Goal: Transaction & Acquisition: Purchase product/service

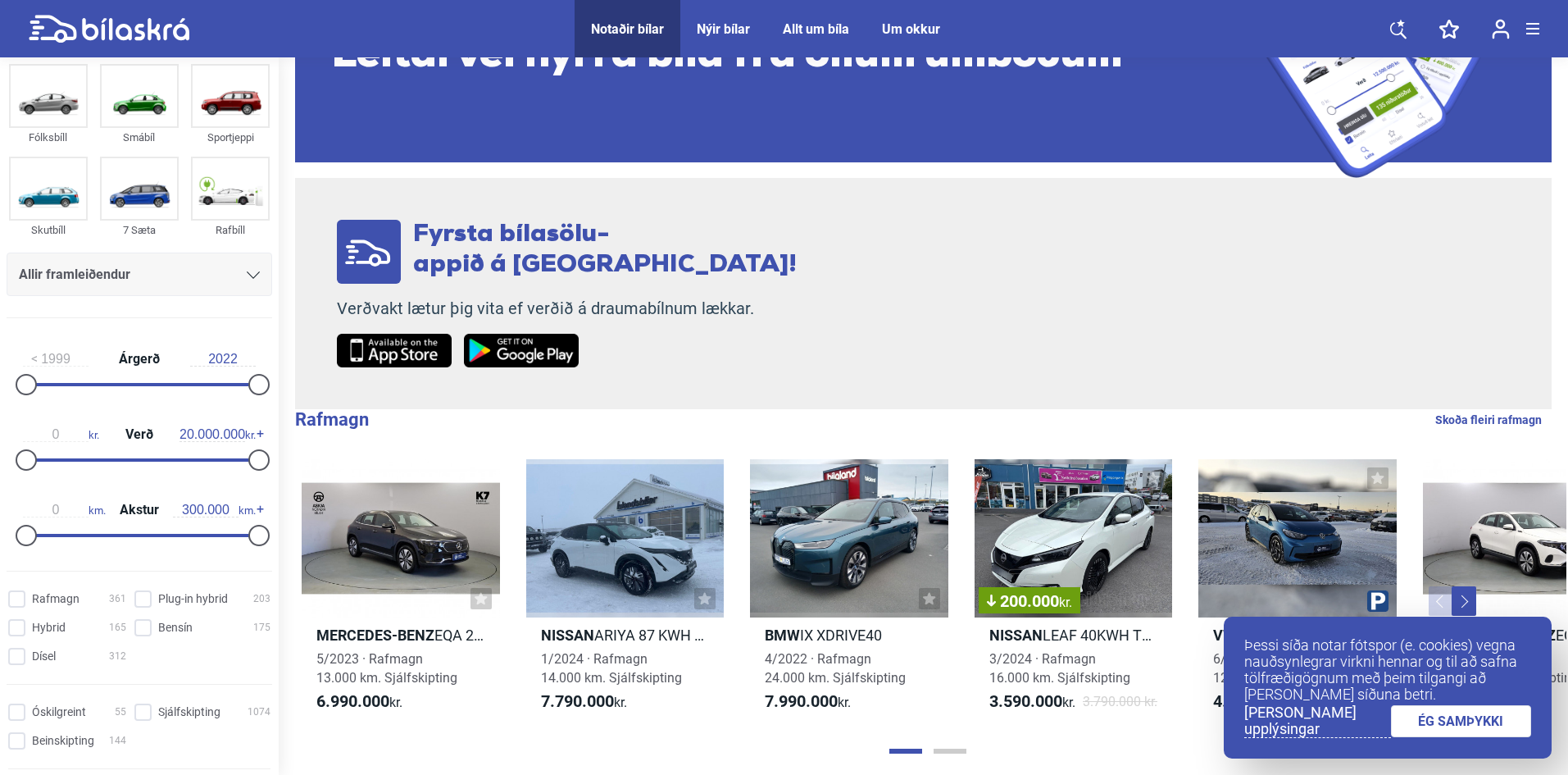
scroll to position [82, 0]
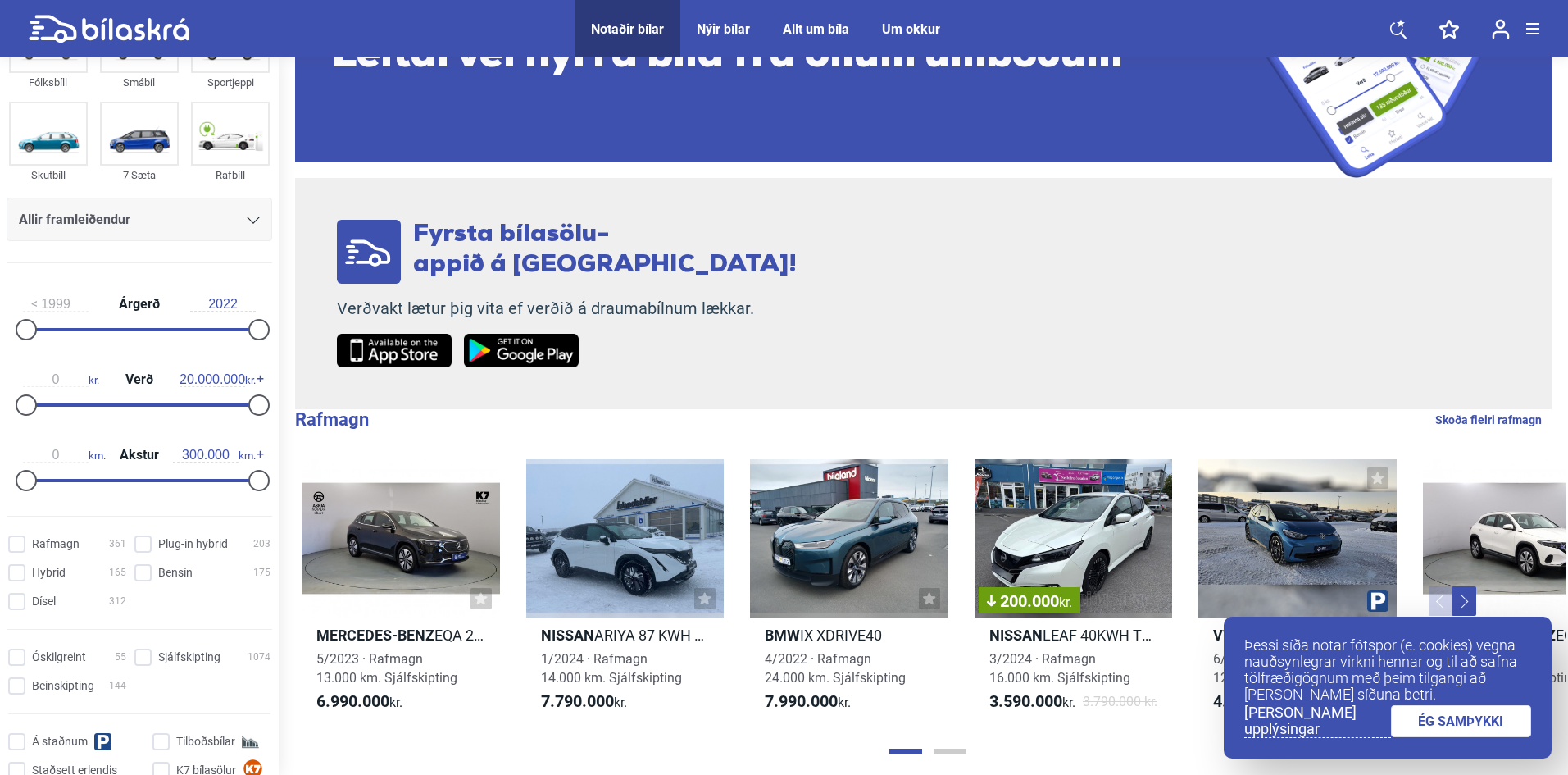
drag, startPoint x: 240, startPoint y: 410, endPoint x: 219, endPoint y: 410, distance: 21.0
click at [219, 410] on div "0 kr. Verð 20.000.000 kr." at bounding box center [139, 389] width 265 height 75
type input "2.800.000"
drag, startPoint x: 259, startPoint y: 408, endPoint x: 63, endPoint y: 410, distance: 196.0
click at [63, 410] on div at bounding box center [59, 406] width 22 height 22
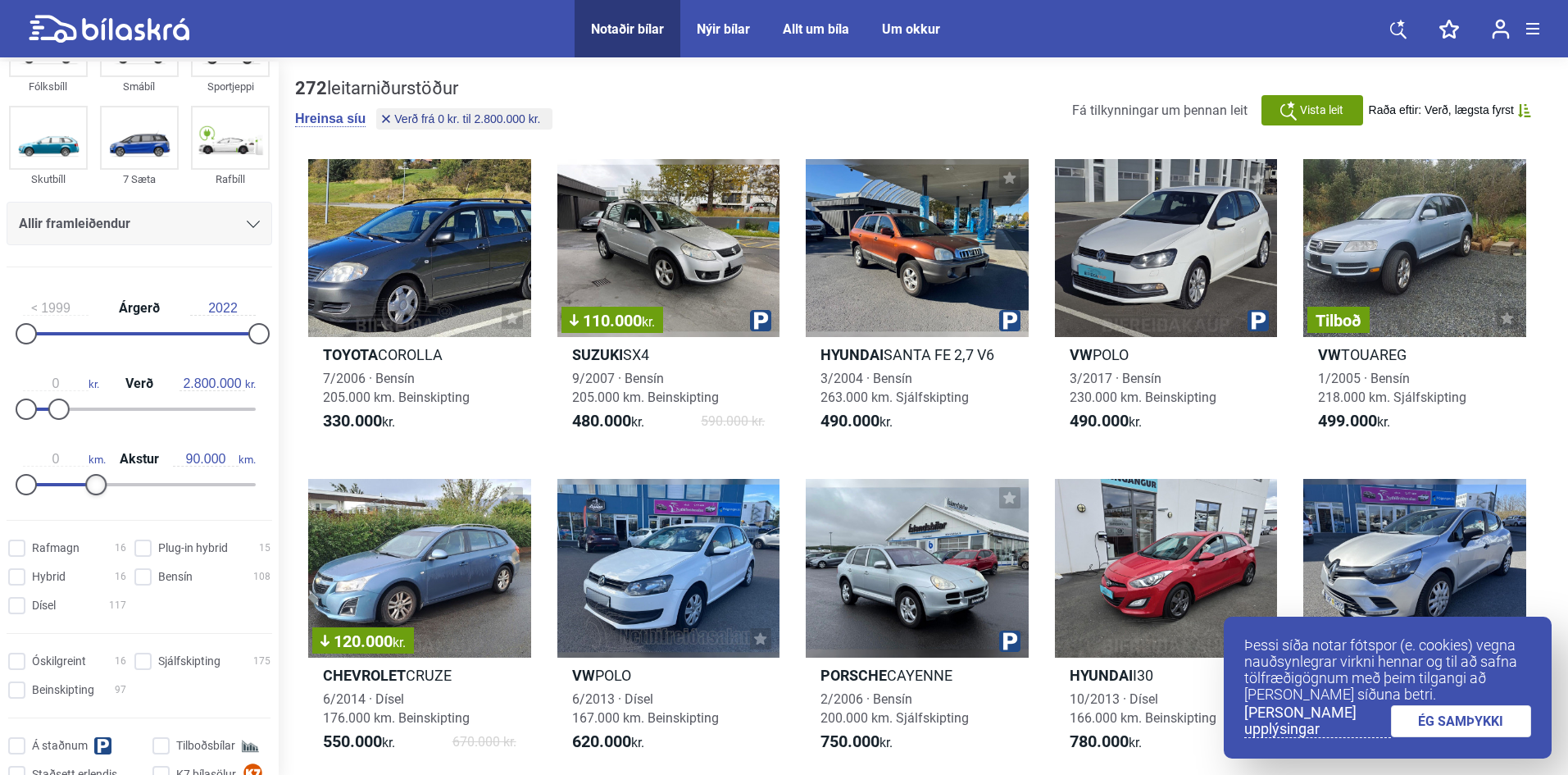
drag, startPoint x: 257, startPoint y: 487, endPoint x: 98, endPoint y: 480, distance: 159.2
click at [98, 480] on div at bounding box center [96, 485] width 22 height 22
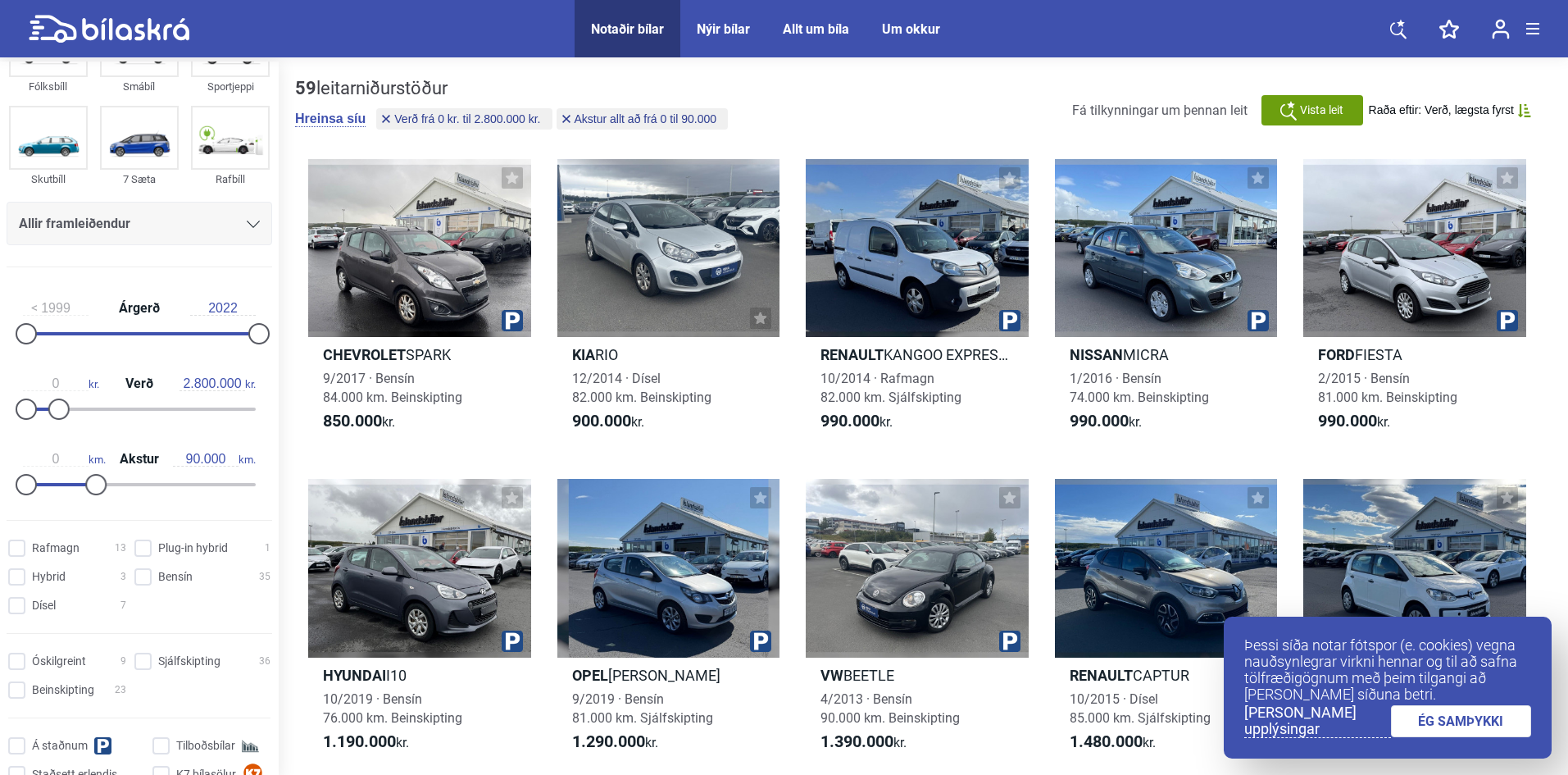
click at [1443, 717] on link "ÉG SAMÞYKKI" at bounding box center [1461, 721] width 141 height 32
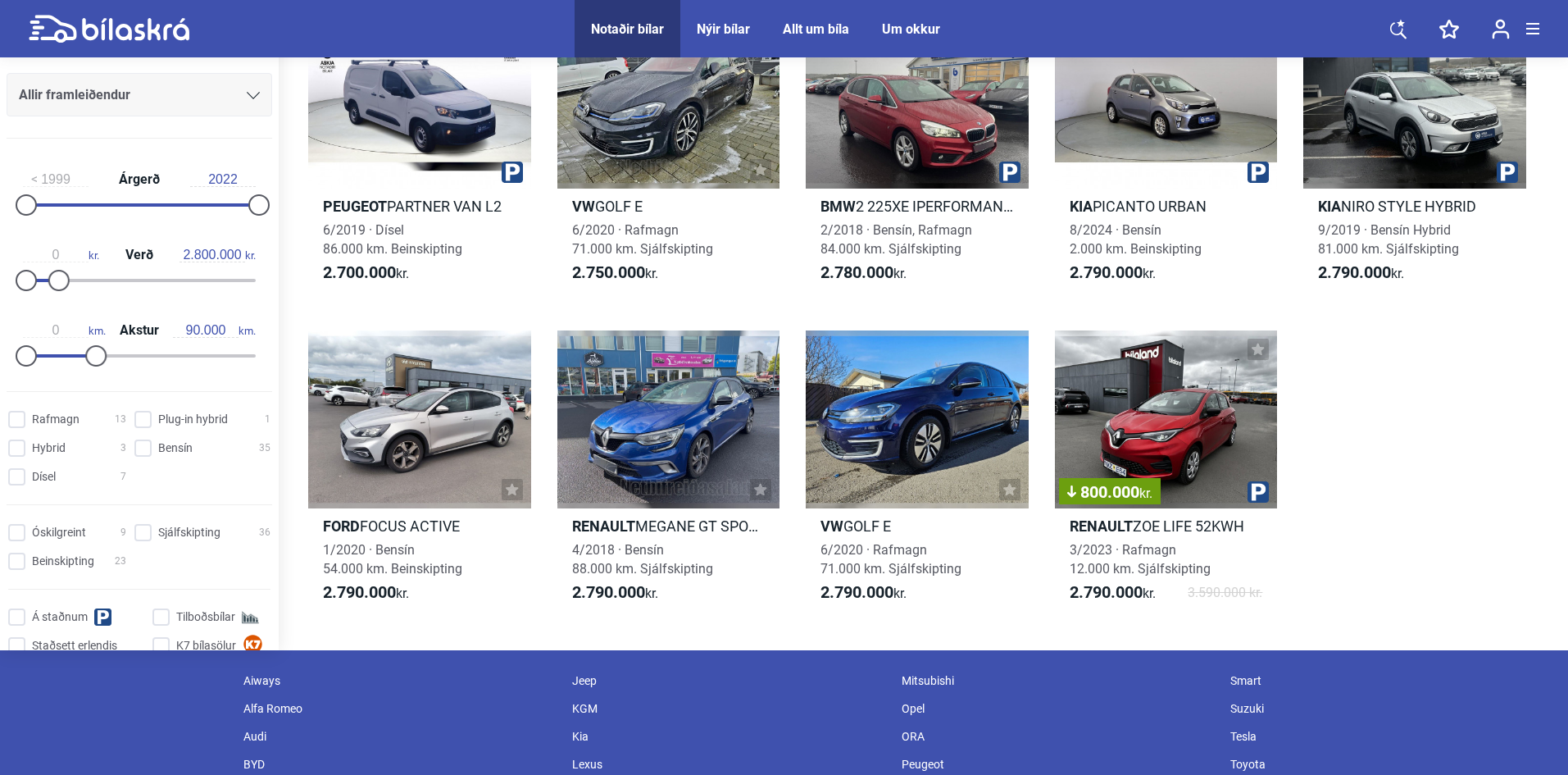
scroll to position [3563, 0]
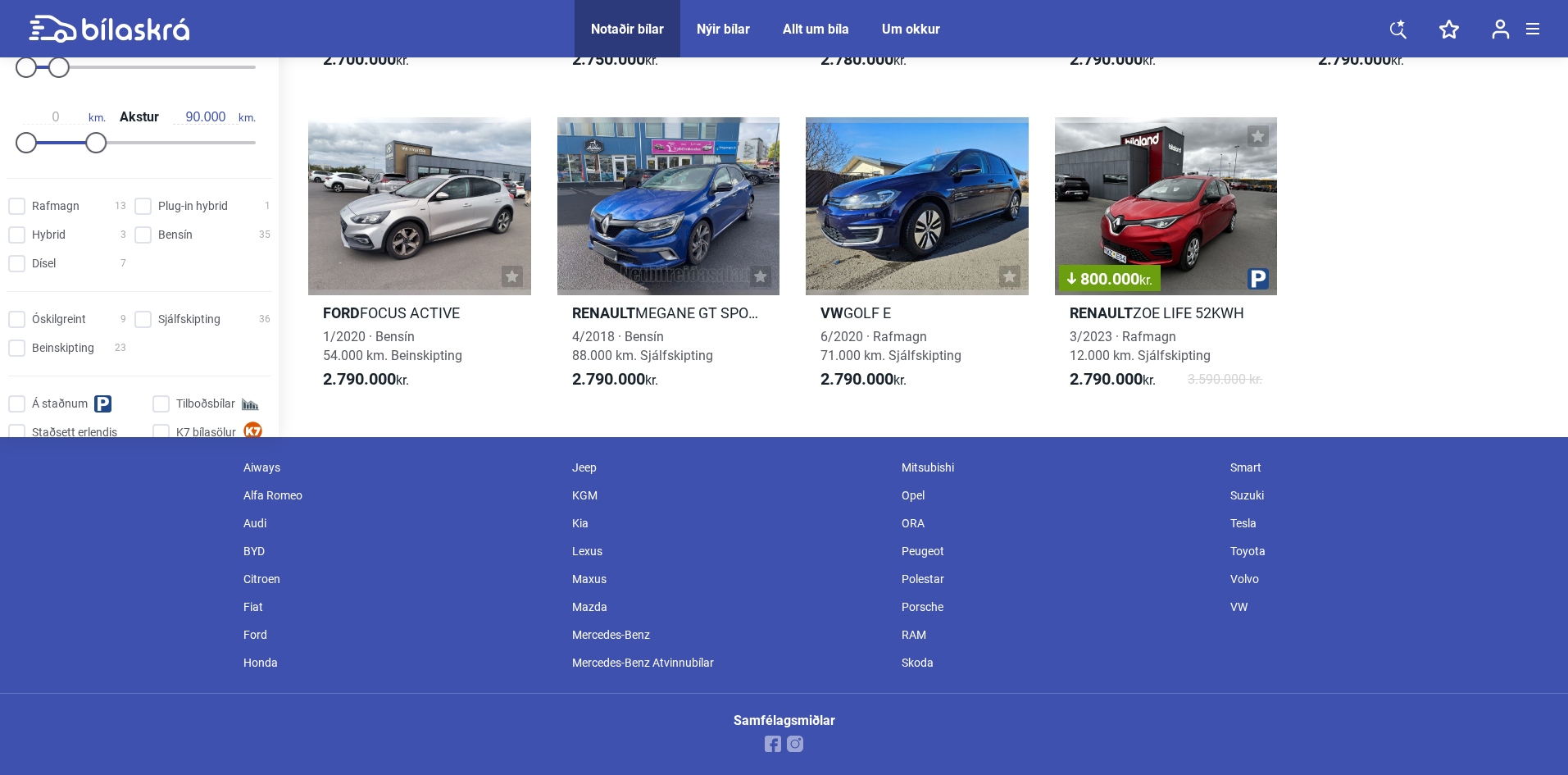
type input "300.000"
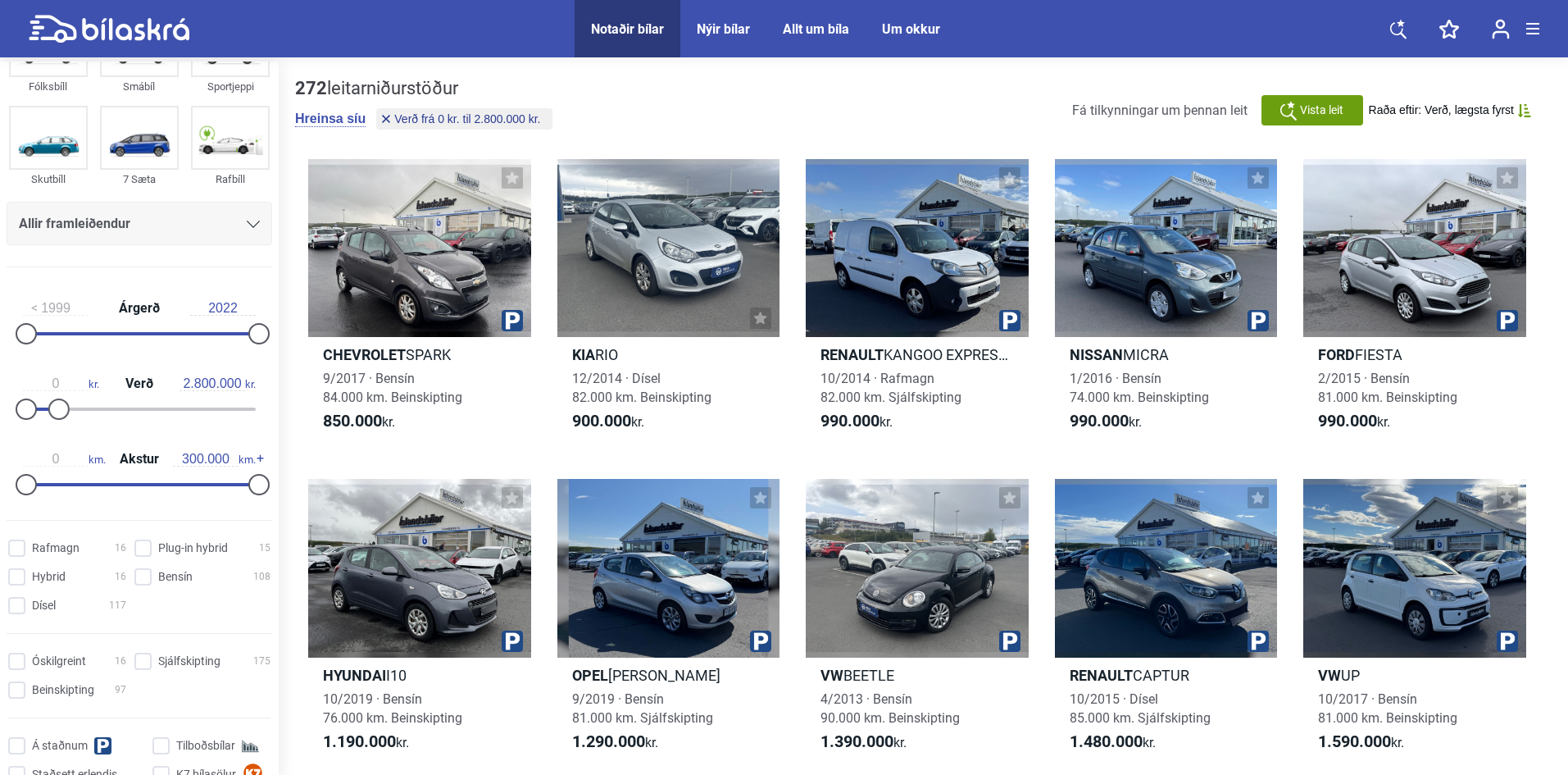
click at [908, 116] on div "272 leitarniðurstöður [PERSON_NAME] [PERSON_NAME] frá 0 kr. til 2.800.000 kr. F…" at bounding box center [924, 111] width 1257 height 65
